Goal: Task Accomplishment & Management: Use online tool/utility

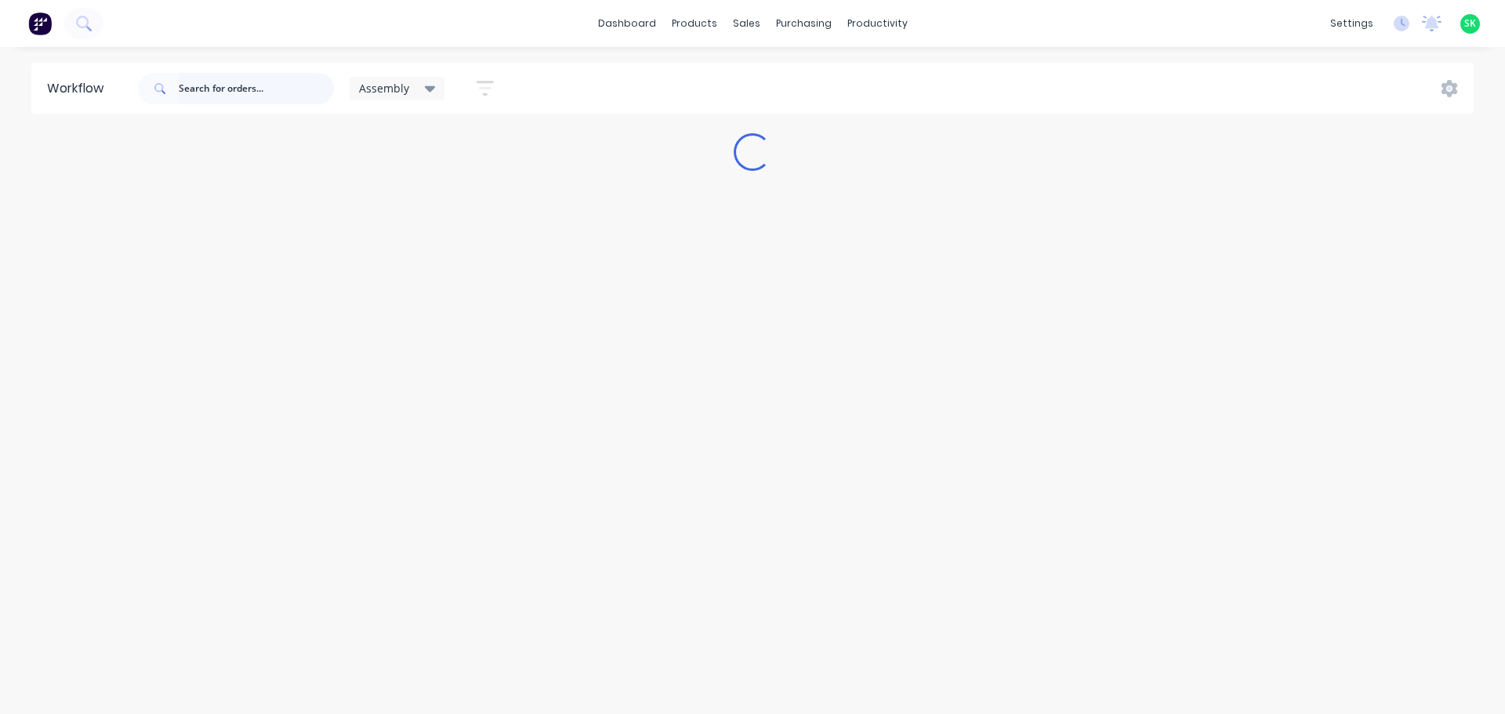
click at [208, 82] on input "text" at bounding box center [256, 88] width 155 height 31
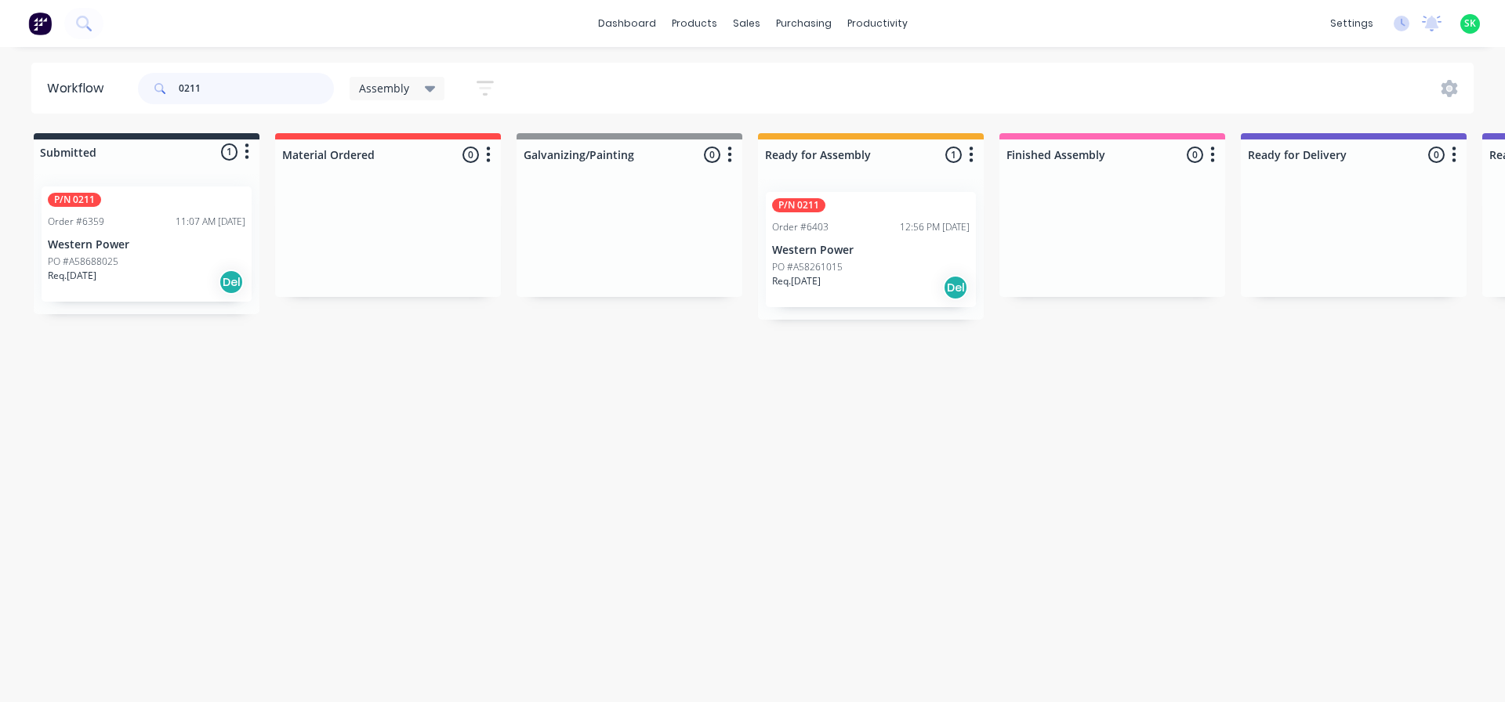
type input "0211"
click at [855, 247] on p "Western Power" at bounding box center [871, 250] width 198 height 13
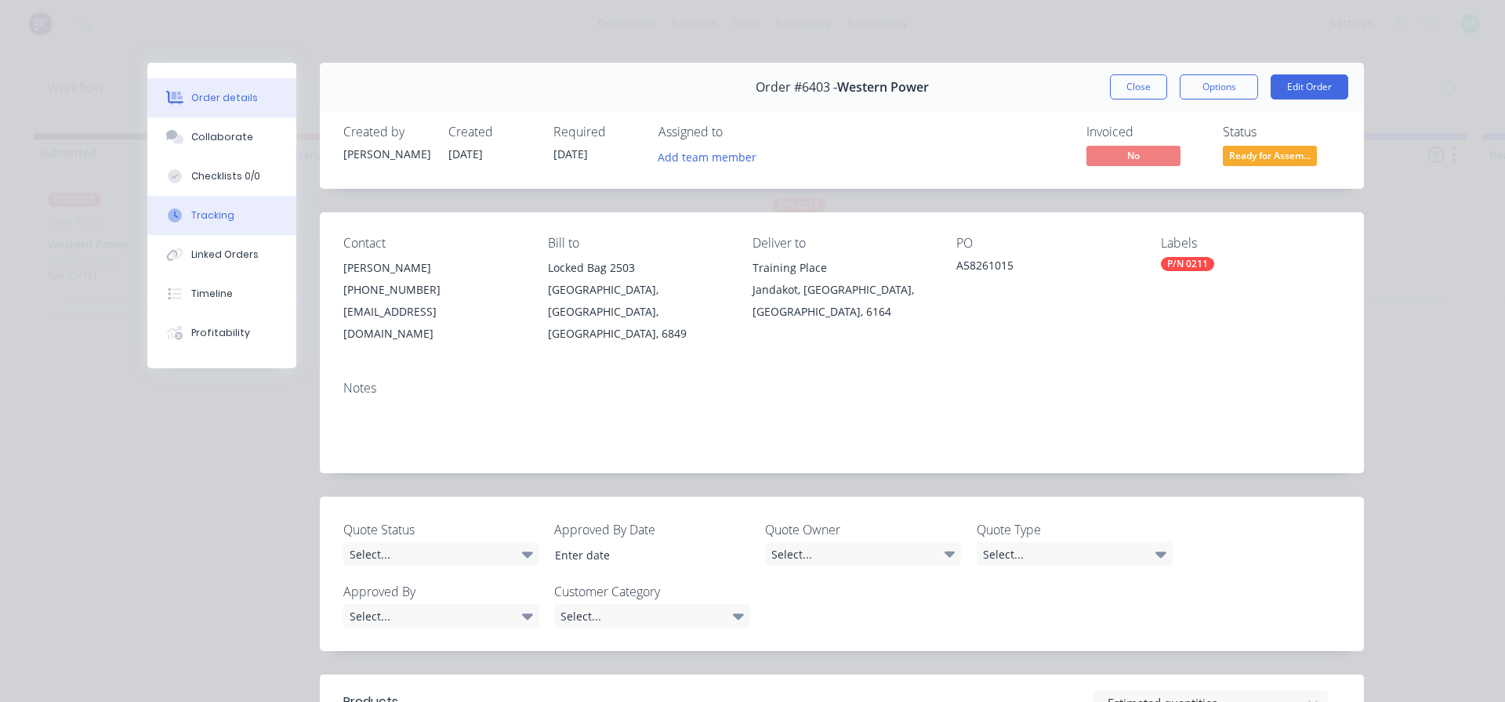
click at [205, 213] on div "Tracking" at bounding box center [212, 215] width 43 height 14
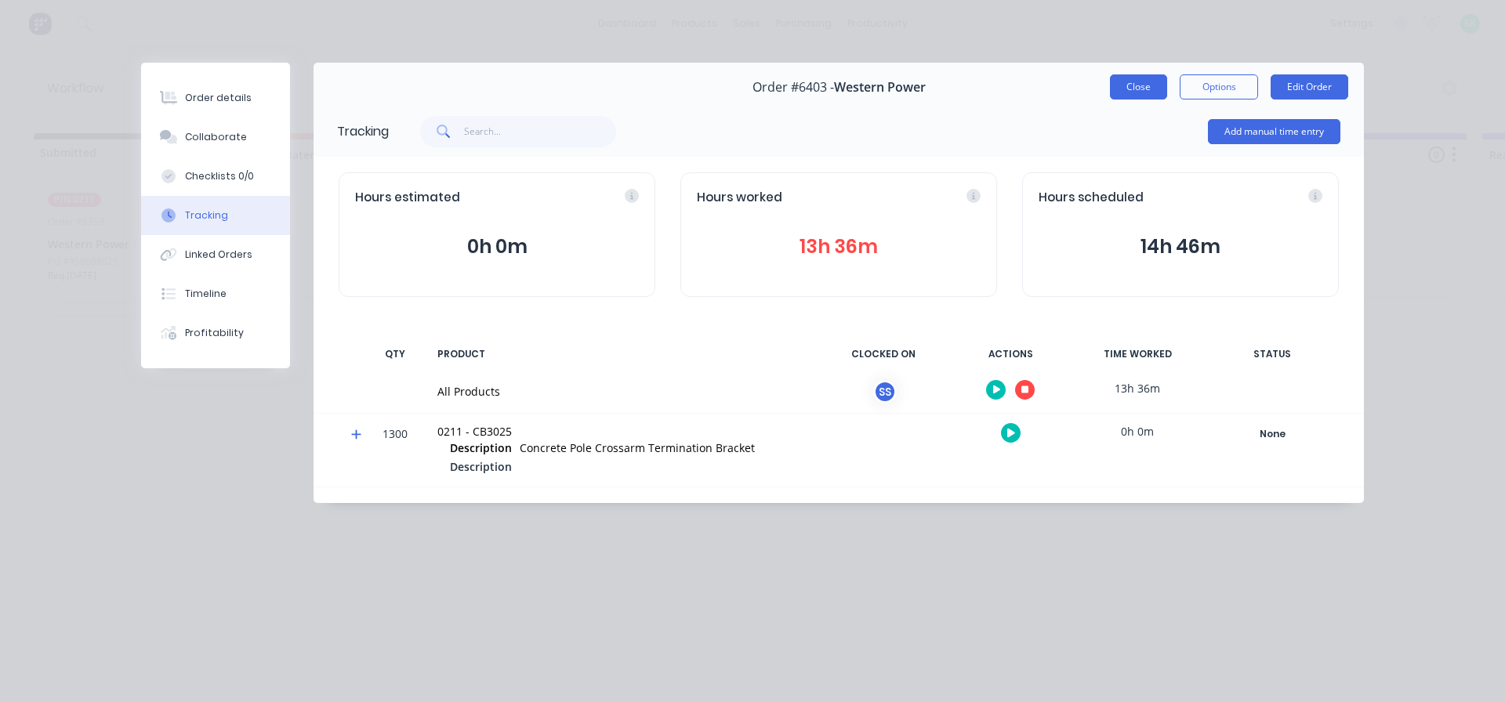
click at [1131, 85] on button "Close" at bounding box center [1138, 86] width 57 height 25
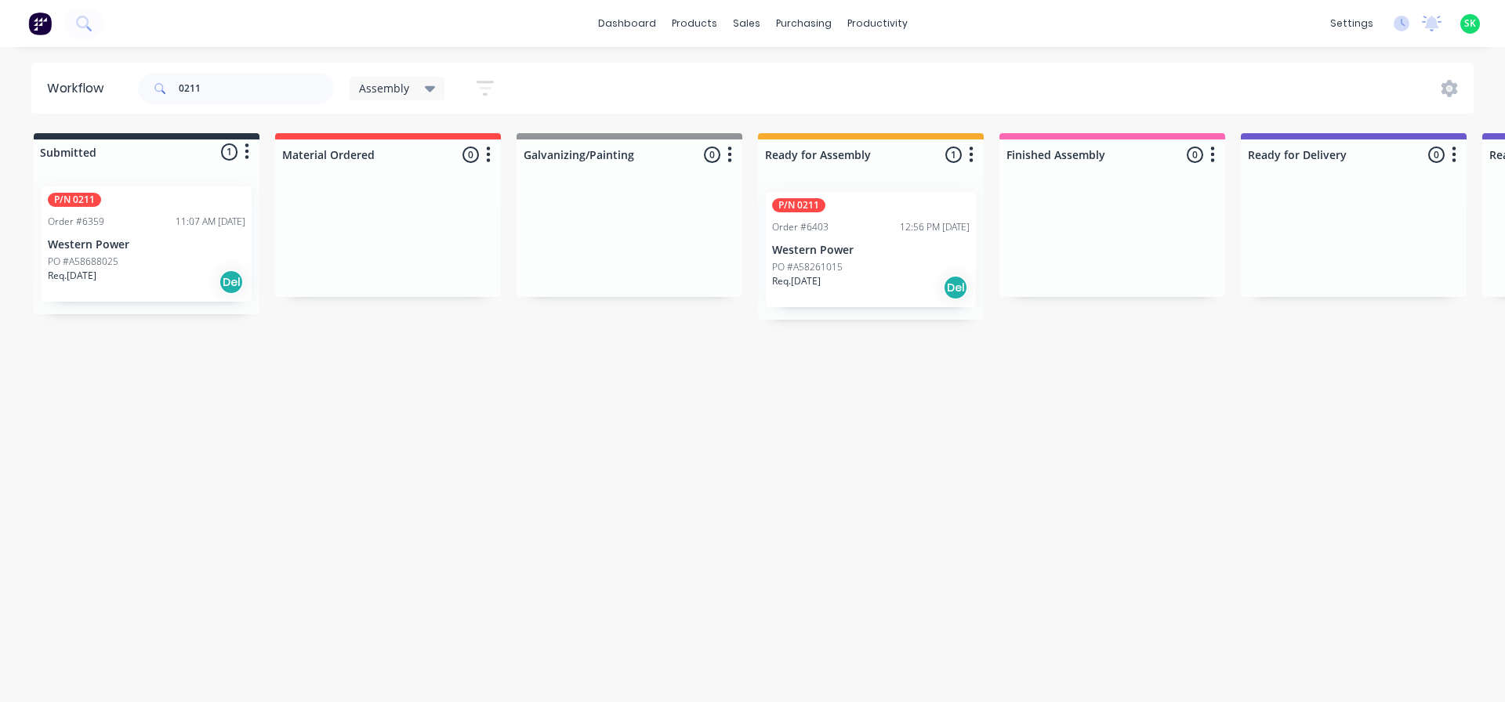
click at [115, 230] on div "P/N 0211 Order #6359 11:07 AM [DATE] Western Power PO #A58688025 Req. [DATE] Del" at bounding box center [147, 244] width 210 height 115
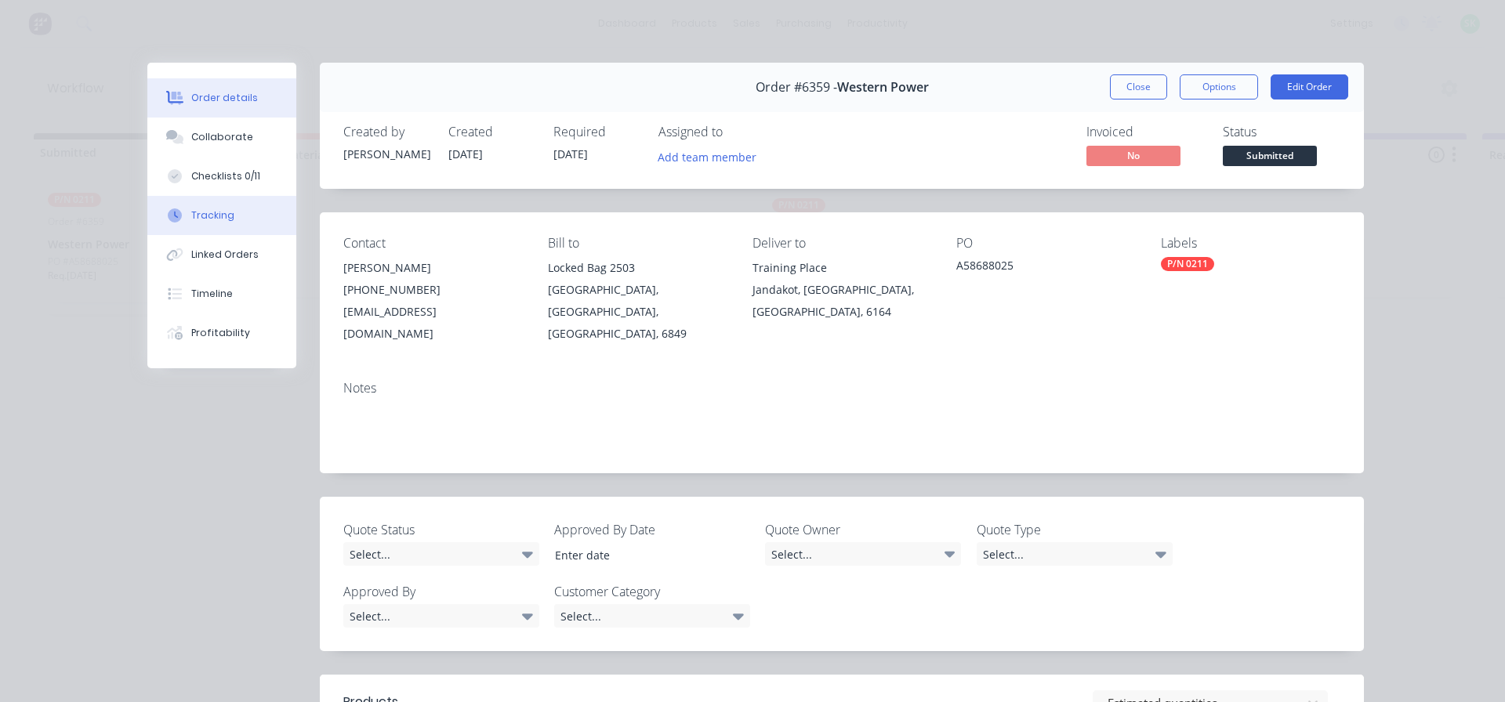
click at [224, 217] on div "Tracking" at bounding box center [212, 215] width 43 height 14
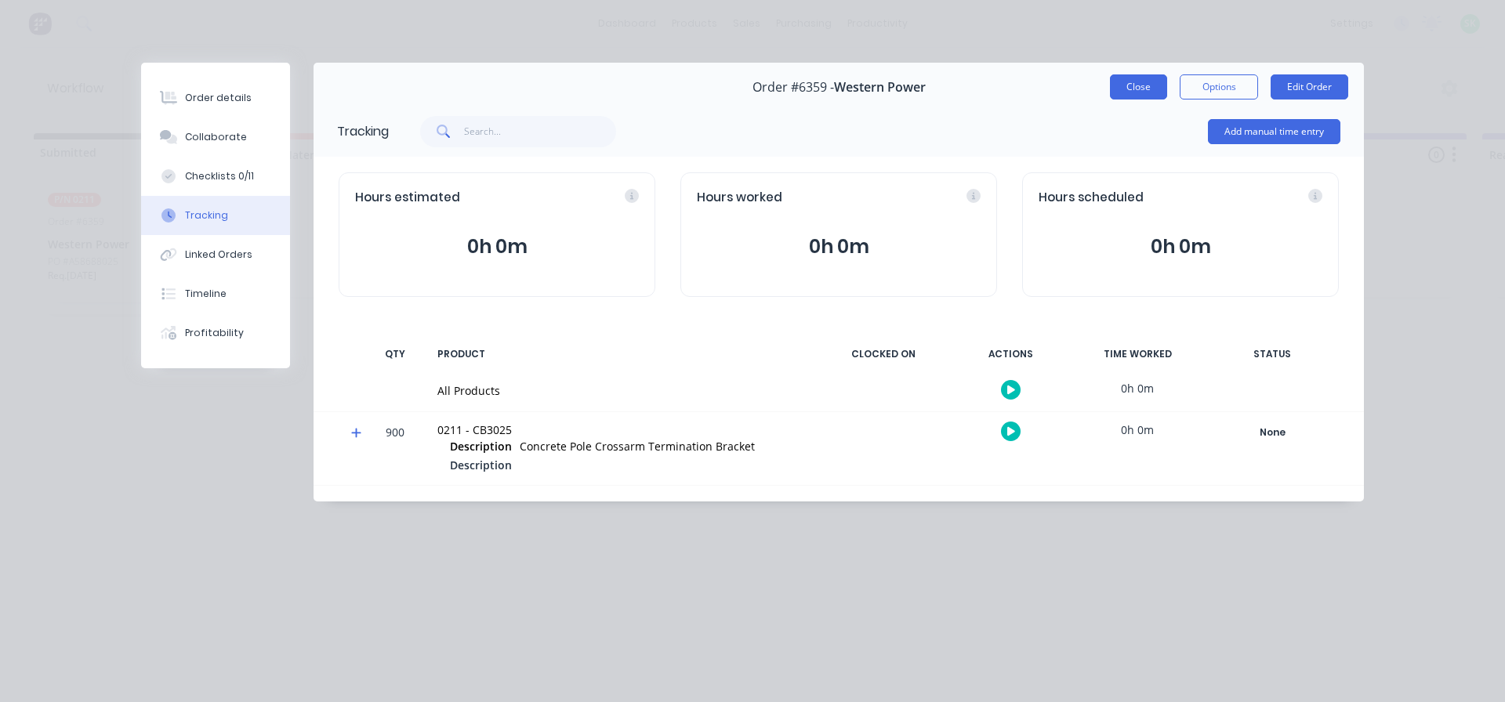
click at [1135, 81] on button "Close" at bounding box center [1138, 86] width 57 height 25
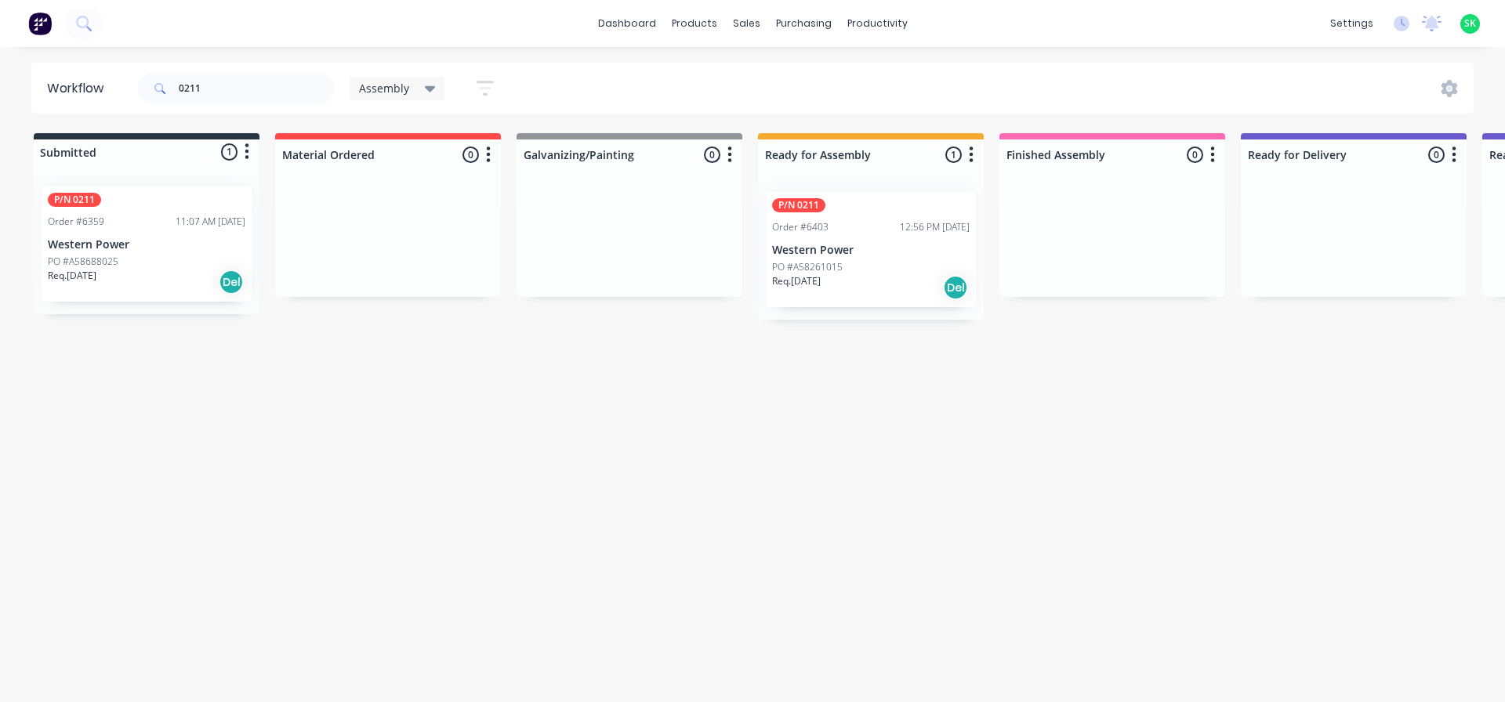
click at [805, 268] on p "PO #A58261015" at bounding box center [807, 267] width 71 height 14
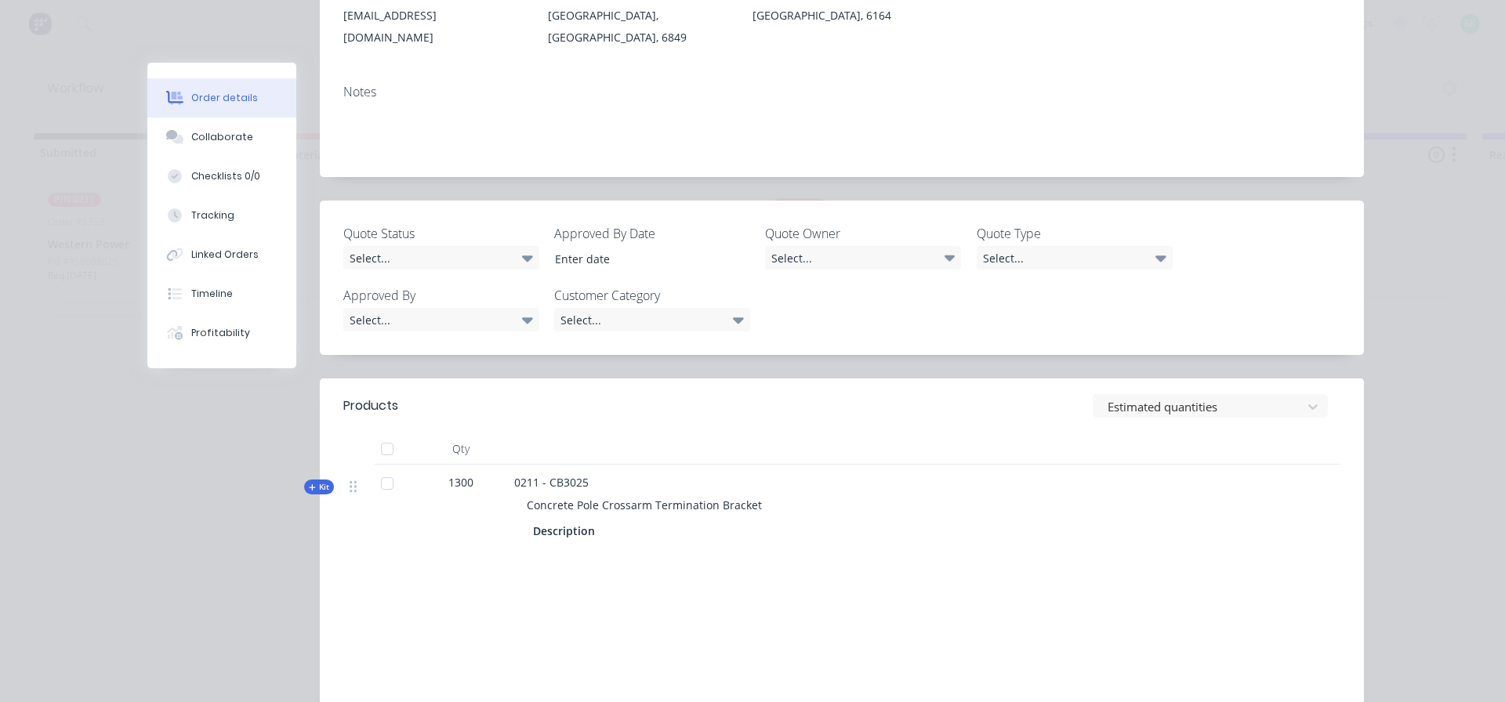
scroll to position [392, 0]
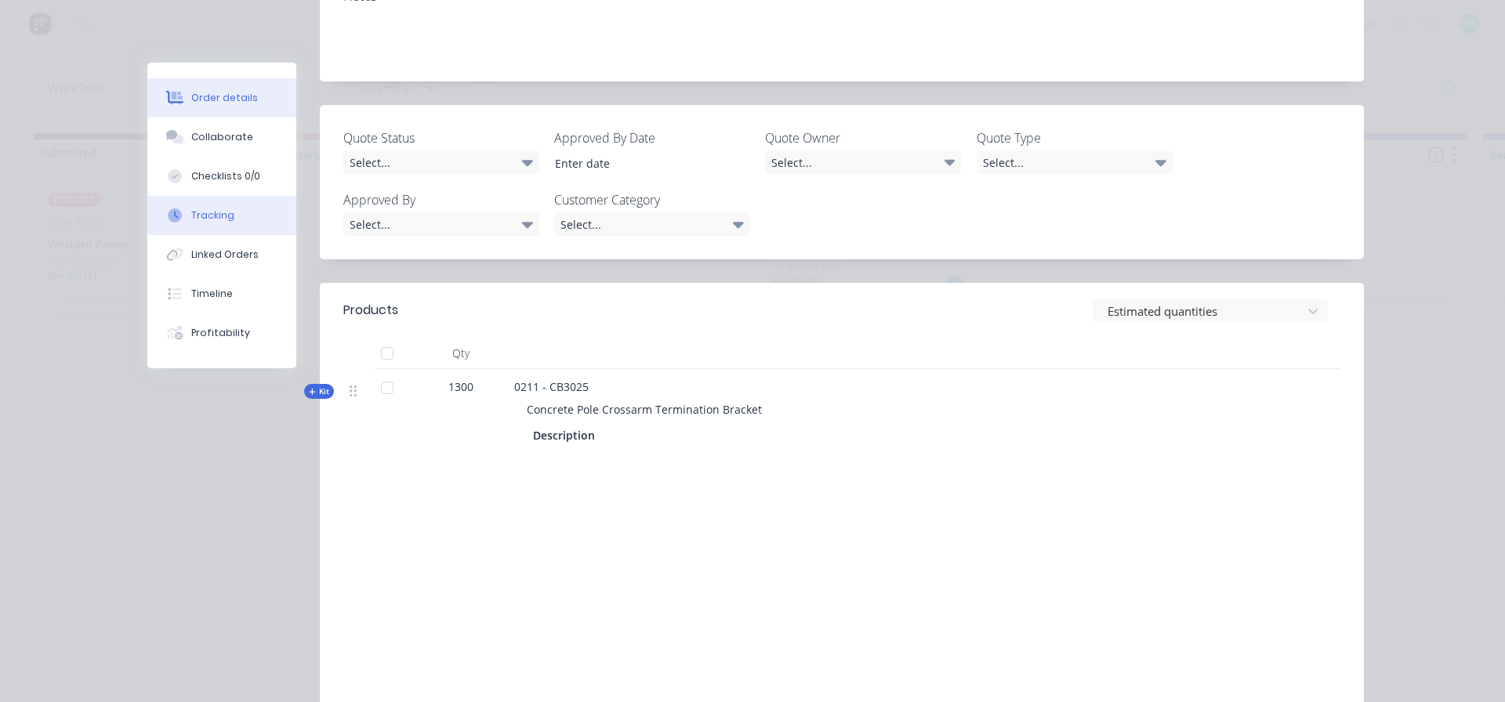
click at [203, 220] on div "Tracking" at bounding box center [212, 215] width 43 height 14
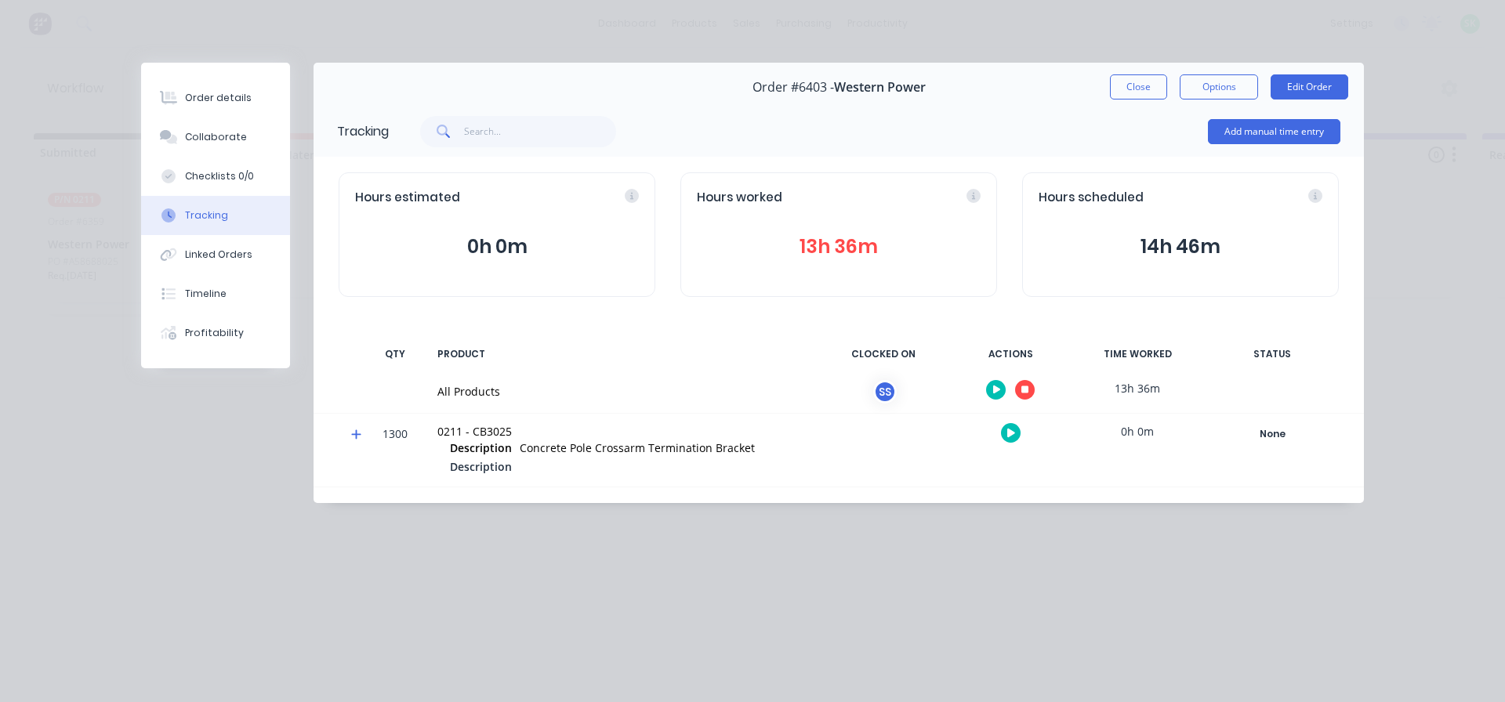
click at [1024, 392] on icon "button" at bounding box center [1025, 390] width 8 height 8
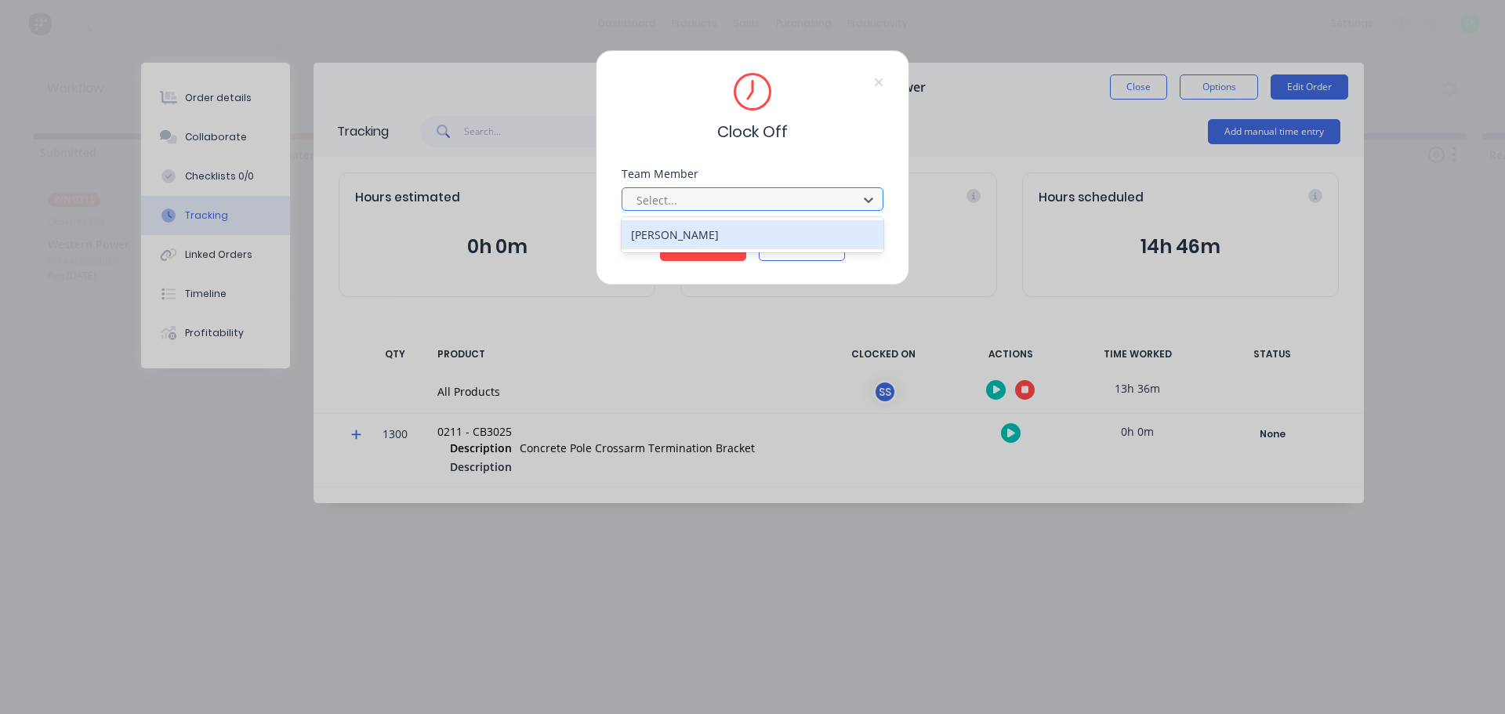
click at [792, 202] on div at bounding box center [742, 200] width 215 height 20
click at [754, 232] on div "[PERSON_NAME]" at bounding box center [753, 234] width 262 height 29
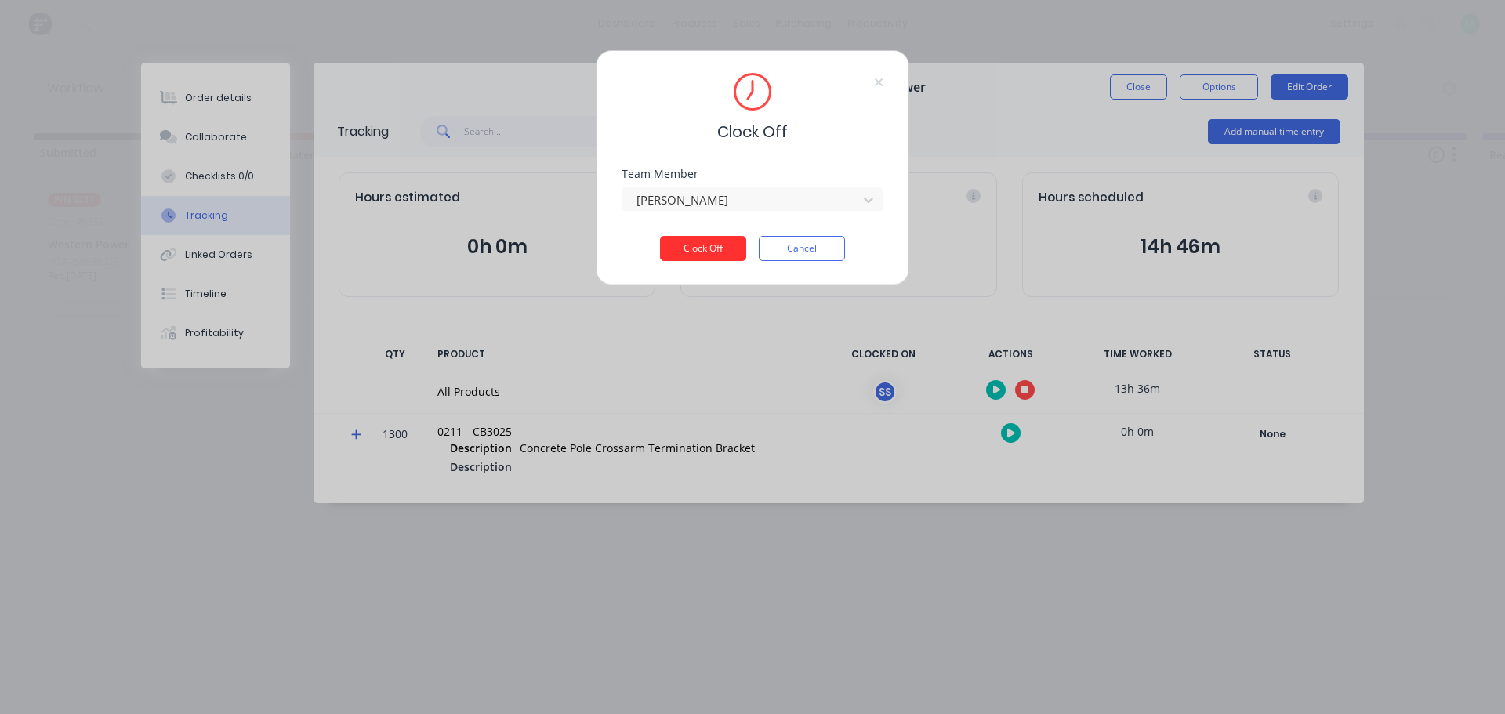
click at [716, 249] on button "Clock Off" at bounding box center [703, 248] width 86 height 25
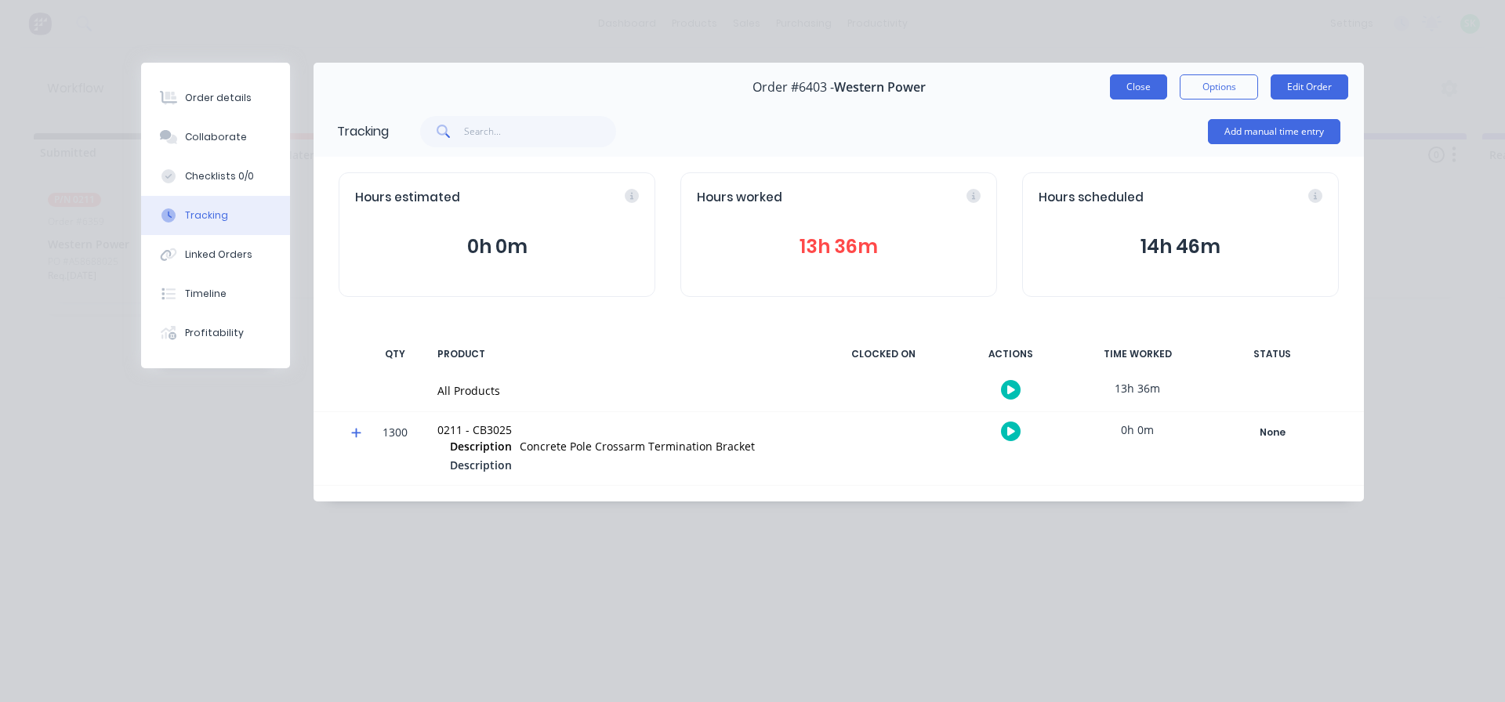
click at [1133, 95] on button "Close" at bounding box center [1138, 86] width 57 height 25
